Goal: Navigation & Orientation: Find specific page/section

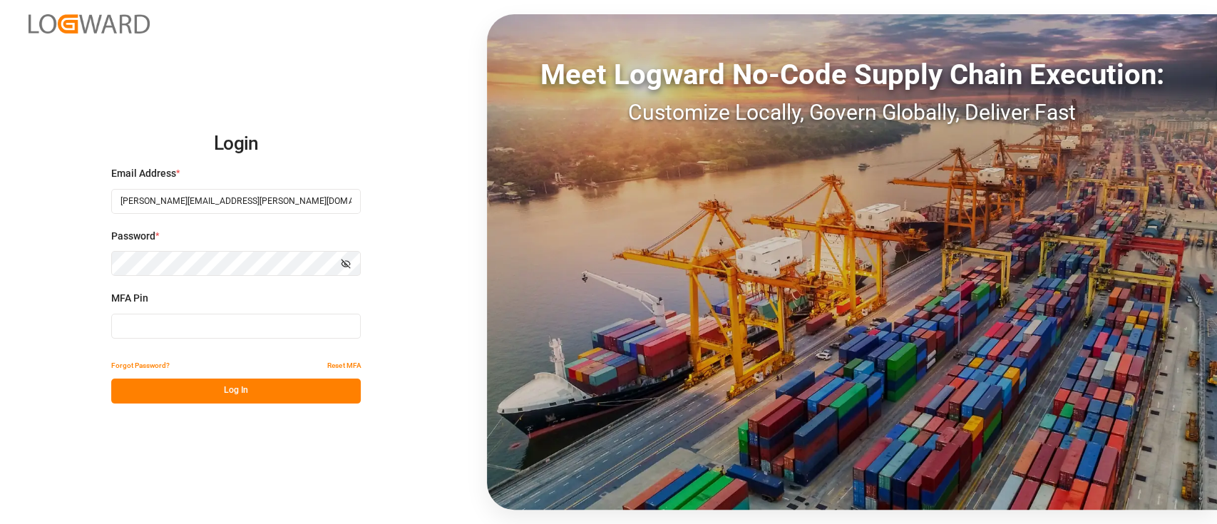
click at [879, 210] on div "Meet Logward No-Code Supply Chain Execution: Customize Locally, Govern Globally…" at bounding box center [852, 261] width 730 height 495
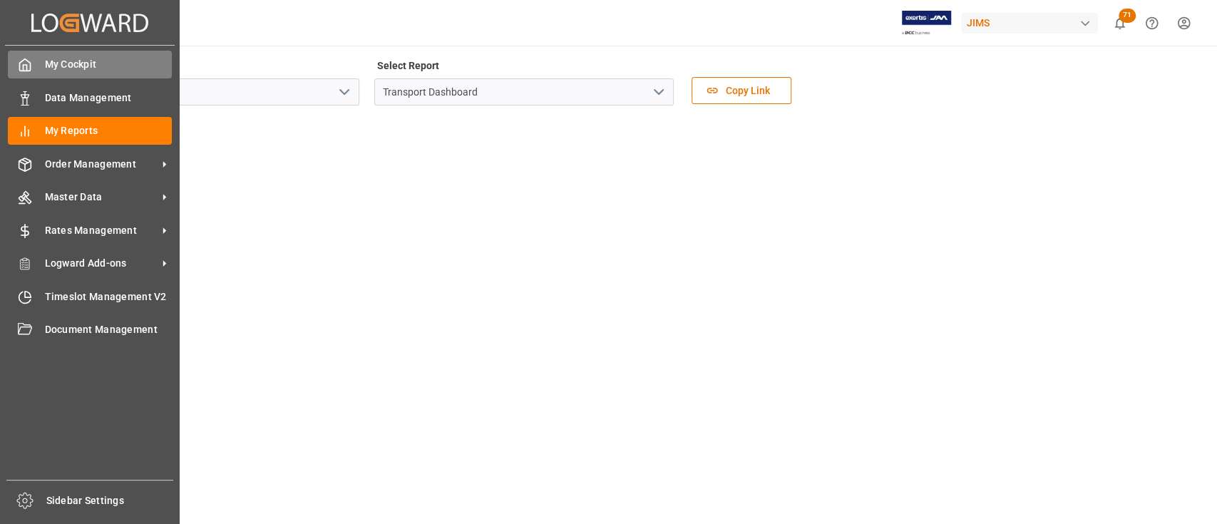
click at [77, 68] on span "My Cockpit" at bounding box center [109, 64] width 128 height 15
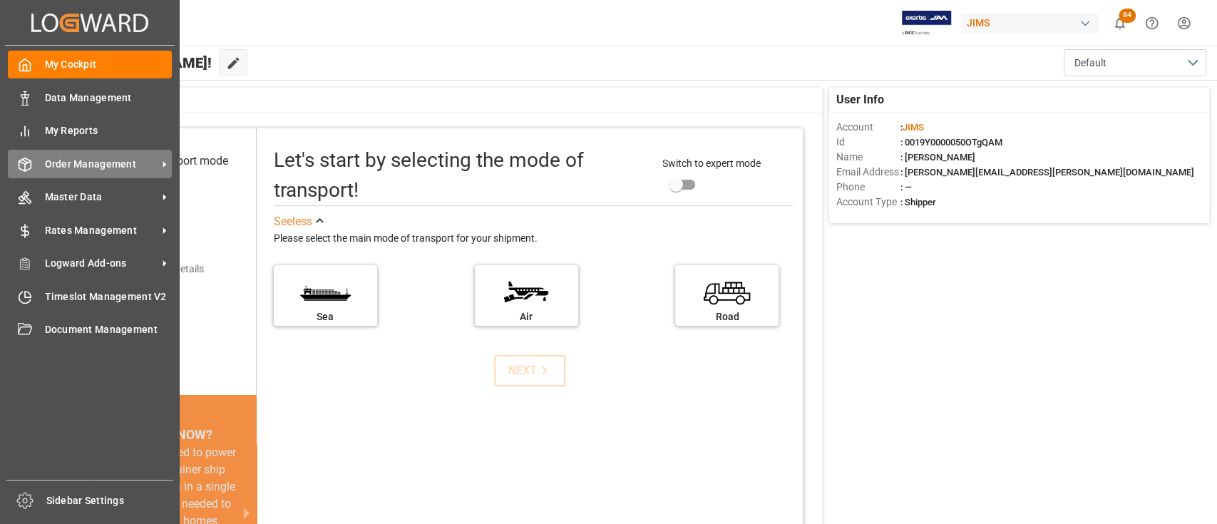
click at [60, 166] on span "Order Management" at bounding box center [101, 164] width 113 height 15
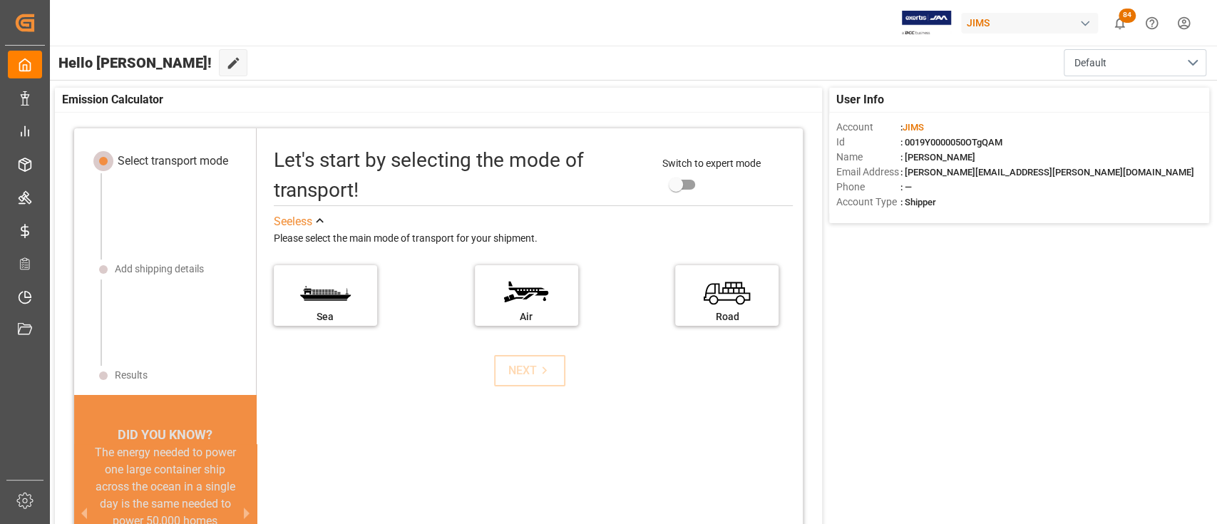
click at [820, 33] on div "[PERSON_NAME] 84 Notifications Only show unread All Watching Mark all categorie…" at bounding box center [628, 23] width 1177 height 46
